Goal: Information Seeking & Learning: Learn about a topic

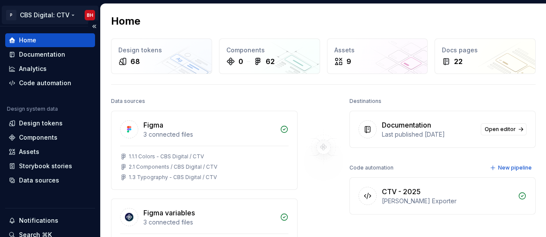
click at [57, 15] on html "P CBS Digital: CTV BH Home Documentation Analytics Code automation Design syste…" at bounding box center [273, 118] width 546 height 237
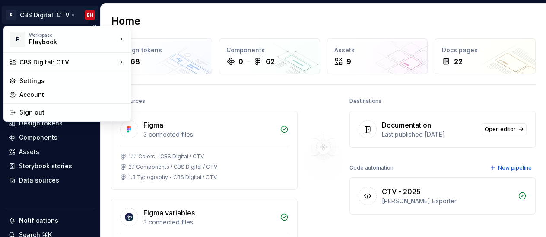
click at [57, 15] on html "P CBS Digital: CTV BH Home Documentation Analytics Code automation Design syste…" at bounding box center [273, 118] width 546 height 237
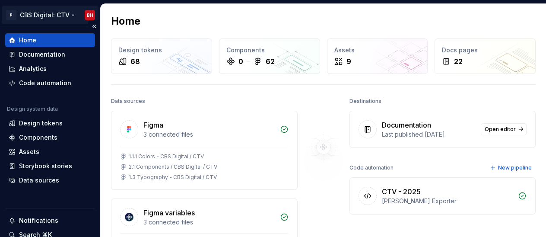
click at [48, 13] on html "P CBS Digital: CTV BH Home Documentation Analytics Code automation Design syste…" at bounding box center [273, 118] width 546 height 237
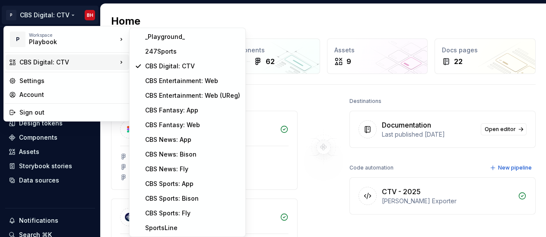
click at [273, 94] on html "P CBS Digital: CTV BH Home Documentation Analytics Code automation Design syste…" at bounding box center [273, 118] width 546 height 237
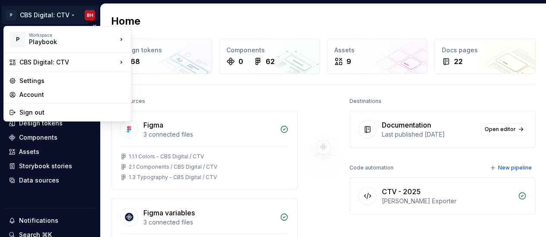
click at [60, 19] on html "P CBS Digital: CTV BH Home Documentation Analytics Code automation Design syste…" at bounding box center [273, 118] width 546 height 237
click at [65, 15] on html "P CBS Digital: CTV BH Home Documentation Analytics Code automation Design syste…" at bounding box center [273, 118] width 546 height 237
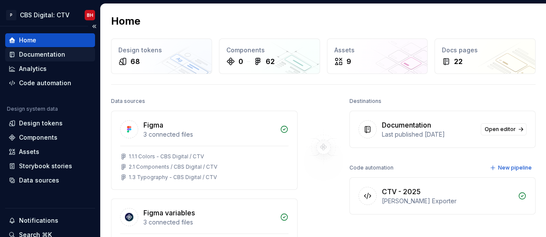
click at [54, 53] on div "Documentation" at bounding box center [42, 54] width 46 height 9
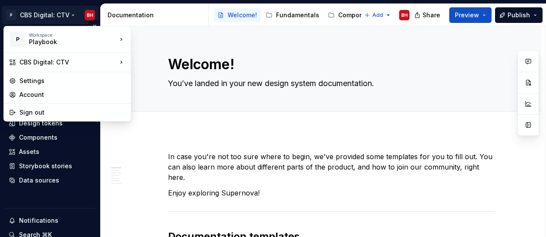
click at [60, 16] on html "P CBS Digital: CTV BH Home Documentation Analytics Code automation Design syste…" at bounding box center [273, 118] width 546 height 237
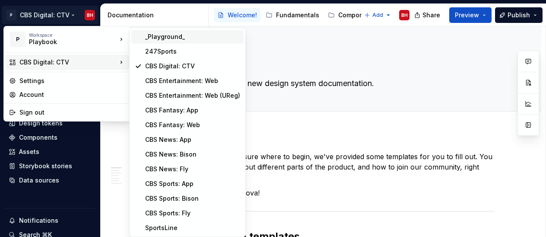
click at [172, 37] on div "_Playground_" at bounding box center [192, 36] width 95 height 9
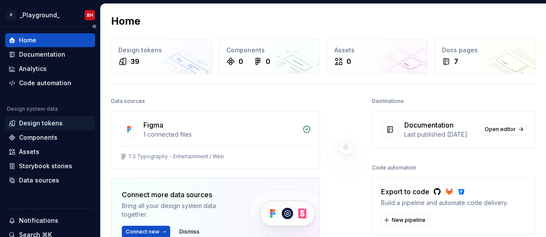
click at [49, 122] on div "Design tokens" at bounding box center [41, 123] width 44 height 9
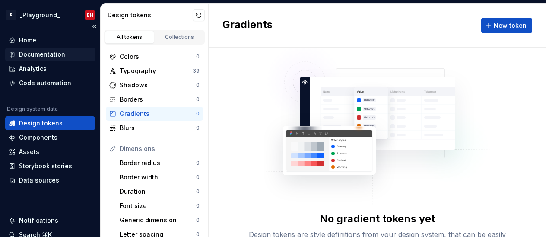
click at [34, 53] on div "Documentation" at bounding box center [42, 54] width 46 height 9
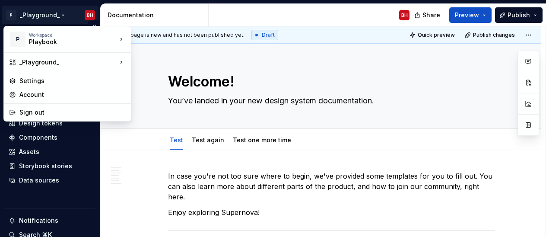
click at [33, 9] on html "P _Playground_ BH Home Documentation Analytics Code automation Design system da…" at bounding box center [273, 118] width 546 height 237
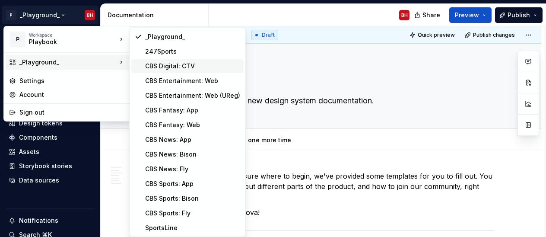
click at [175, 59] on div "CBS Digital: CTV" at bounding box center [187, 66] width 112 height 14
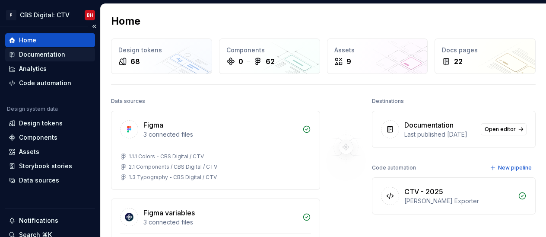
click at [47, 50] on div "Documentation" at bounding box center [42, 54] width 46 height 9
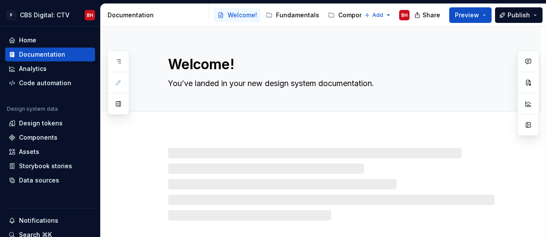
click at [138, 14] on div "Documentation" at bounding box center [156, 15] width 97 height 9
click at [142, 14] on div "Documentation" at bounding box center [156, 15] width 97 height 9
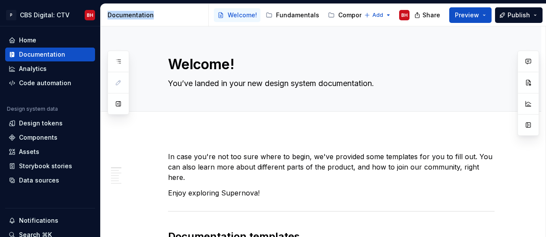
click at [142, 14] on div "Documentation" at bounding box center [156, 15] width 97 height 9
click at [120, 104] on button "button" at bounding box center [119, 104] width 16 height 16
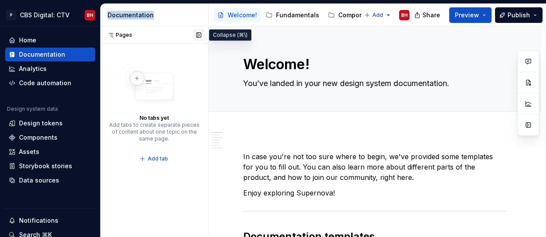
click at [196, 33] on button "button" at bounding box center [199, 35] width 12 height 12
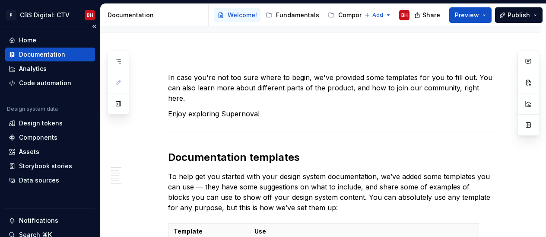
click at [54, 5] on div "P CBS Digital: CTV BH" at bounding box center [50, 15] width 100 height 22
click at [54, 13] on html "P CBS Digital: CTV BH Home Documentation Analytics Code automation Design syste…" at bounding box center [273, 118] width 546 height 237
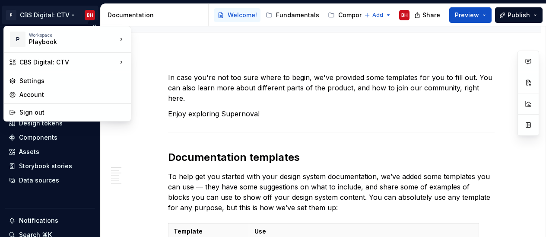
click at [55, 194] on html "P CBS Digital: CTV BH Home Documentation Analytics Code automation Design syste…" at bounding box center [273, 118] width 546 height 237
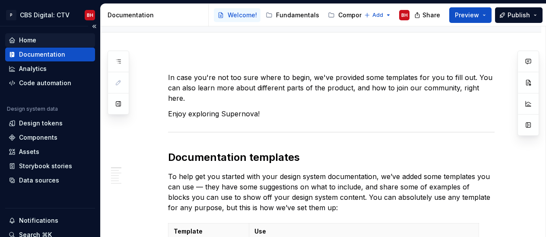
scroll to position [11, 0]
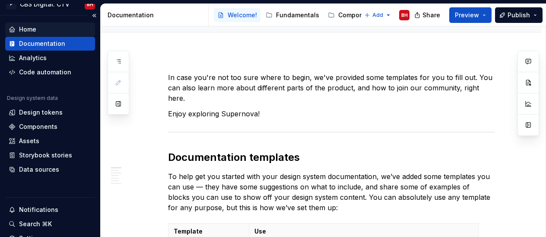
click at [46, 30] on div "Home" at bounding box center [50, 29] width 83 height 9
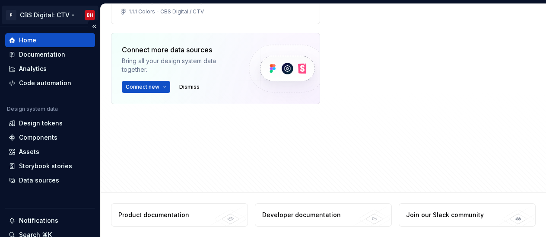
click at [64, 17] on html "P CBS Digital: CTV BH Home Documentation Analytics Code automation Design syste…" at bounding box center [273, 118] width 546 height 237
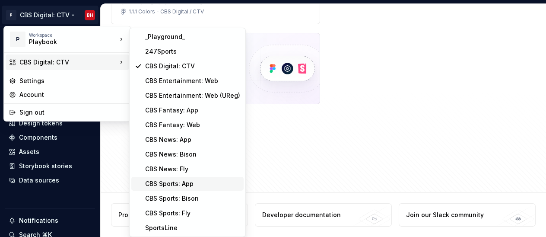
click at [187, 182] on div "CBS Sports: App" at bounding box center [192, 183] width 95 height 9
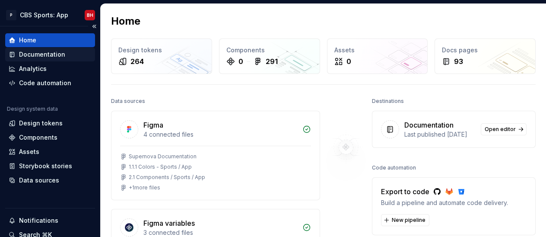
click at [79, 54] on div "Documentation" at bounding box center [50, 54] width 83 height 9
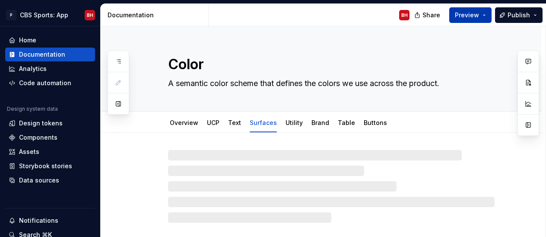
click at [473, 12] on span "Preview" at bounding box center [467, 15] width 24 height 9
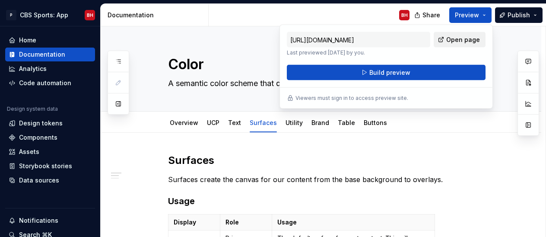
click at [458, 39] on span "Open page" at bounding box center [463, 39] width 34 height 9
click at [374, 155] on h2 "Surfaces" at bounding box center [331, 160] width 327 height 14
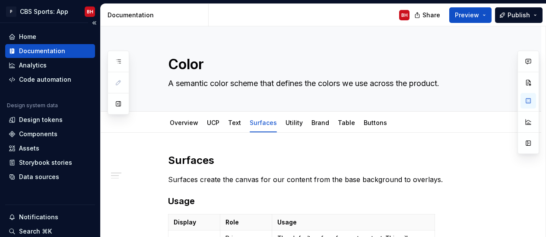
scroll to position [77, 0]
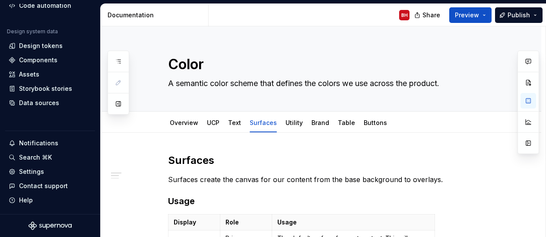
type textarea "*"
